Goal: Task Accomplishment & Management: Manage account settings

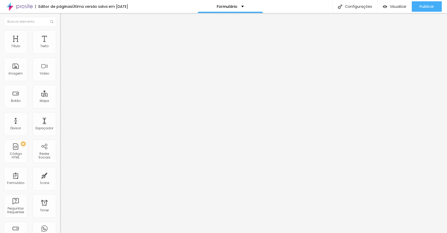
drag, startPoint x: 303, startPoint y: 9, endPoint x: 315, endPoint y: 9, distance: 12.5
click at [315, 9] on div "Editor de páginas Última versão salva em 29/09/2025 Formulário Configurações Co…" at bounding box center [223, 6] width 447 height 13
click at [60, 34] on li "Estilo" at bounding box center [90, 32] width 60 height 5
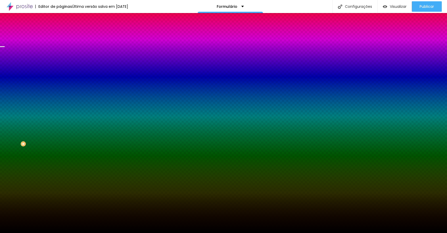
click at [60, 48] on span "Trocar imagem" at bounding box center [74, 46] width 28 height 4
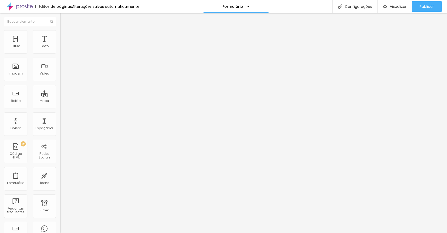
click at [60, 45] on span "Trocar imagem" at bounding box center [74, 42] width 28 height 4
type input "14"
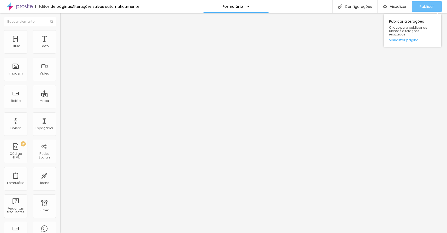
click at [430, 9] on span "Publicar" at bounding box center [426, 6] width 14 height 4
